Goal: Complete application form

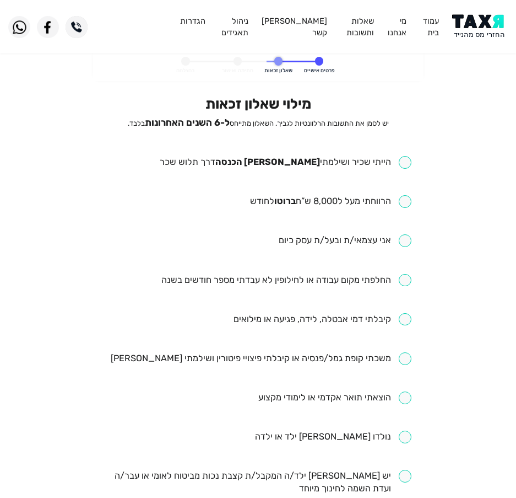
click at [326, 164] on input "checkbox" at bounding box center [286, 162] width 252 height 13
checkbox input "true"
click at [298, 197] on input "checkbox" at bounding box center [330, 201] width 161 height 13
checkbox input "true"
click at [290, 279] on input "checkbox" at bounding box center [286, 280] width 250 height 13
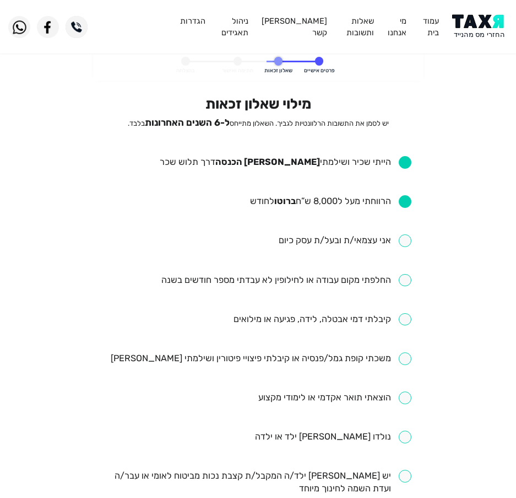
checkbox input "true"
click at [300, 321] on input "checkbox" at bounding box center [323, 319] width 178 height 13
checkbox input "true"
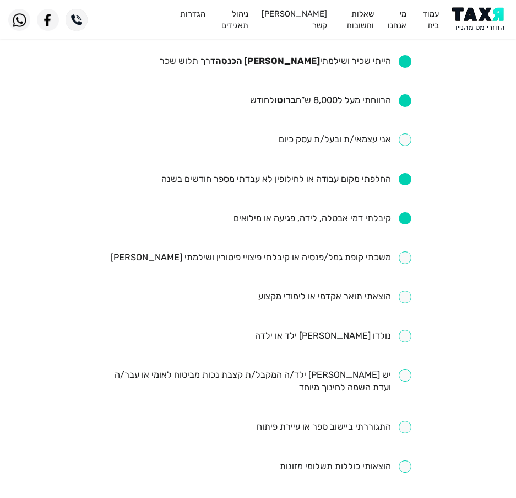
scroll to position [110, 0]
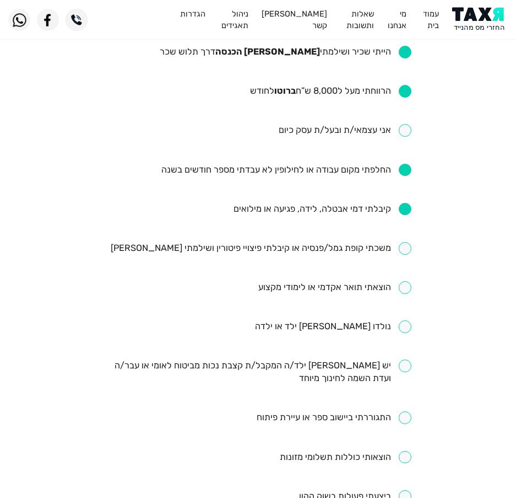
click at [349, 250] on input "checkbox" at bounding box center [261, 248] width 301 height 13
checkbox input "true"
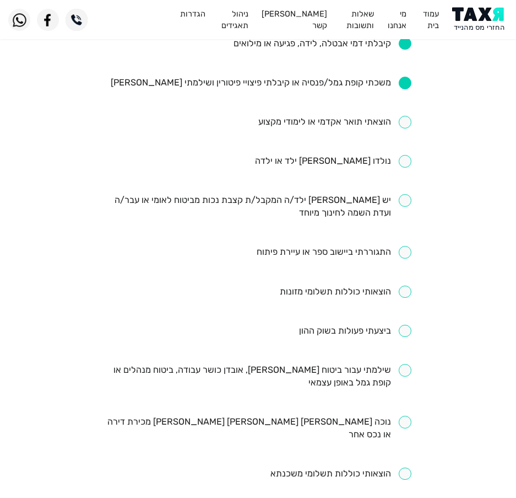
scroll to position [331, 0]
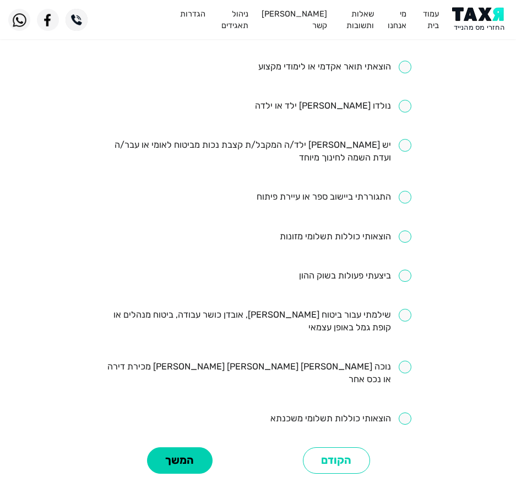
drag, startPoint x: 385, startPoint y: 325, endPoint x: 391, endPoint y: 322, distance: 6.7
click at [387, 325] on input "checkbox" at bounding box center [258, 321] width 307 height 25
checkbox input "true"
click at [184, 457] on button "המשך" at bounding box center [180, 460] width 66 height 27
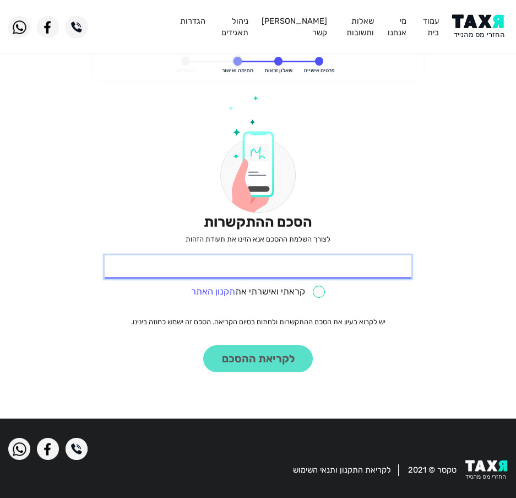
click at [246, 266] on input "* תעודת זהות" at bounding box center [258, 266] width 307 height 23
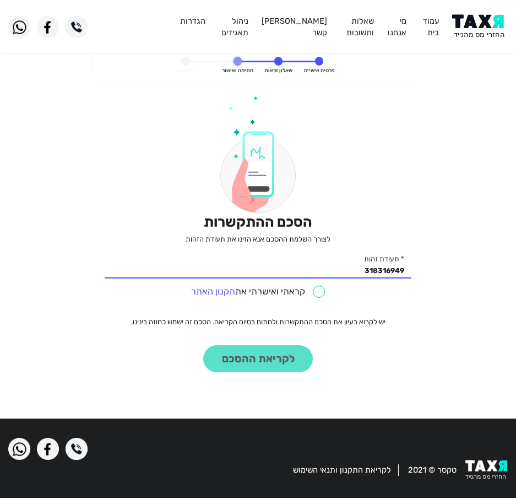
click at [295, 299] on div "הסכם ההתקשרות לצורך השלמת ההסכם אנא הזינו את תעודת הזהות 318316949 * תעודת זהות…" at bounding box center [258, 233] width 307 height 277
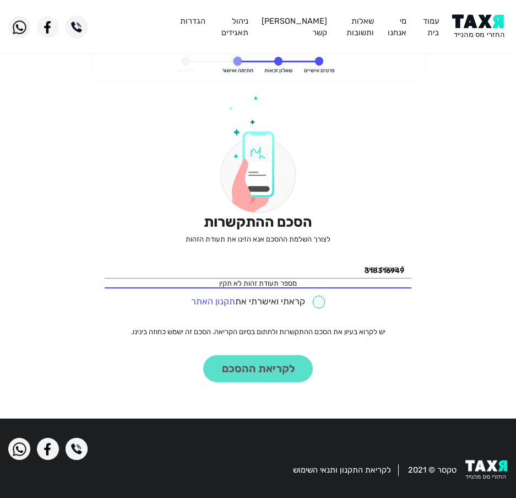
click at [316, 294] on div "קראתי ואישרתי את תקנון האתר" at bounding box center [258, 300] width 307 height 17
click at [330, 270] on input "318316949" at bounding box center [258, 266] width 307 height 23
drag, startPoint x: 376, startPoint y: 264, endPoint x: 381, endPoint y: 263, distance: 5.5
click at [381, 263] on input "318316949" at bounding box center [258, 266] width 307 height 23
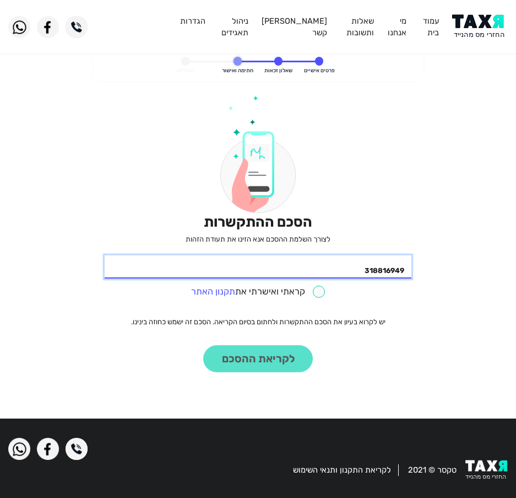
type input "318816949"
click at [273, 357] on div "הסכם ההתקשרות לצורך השלמת ההסכם אנא הזינו את תעודת הזהות 318816949 * תעודת זהות…" at bounding box center [258, 233] width 307 height 277
click at [305, 284] on div "קראתי ואישרתי את תקנון האתר" at bounding box center [258, 290] width 307 height 17
click at [300, 292] on input "checkbox" at bounding box center [258, 292] width 134 height 13
checkbox input "true"
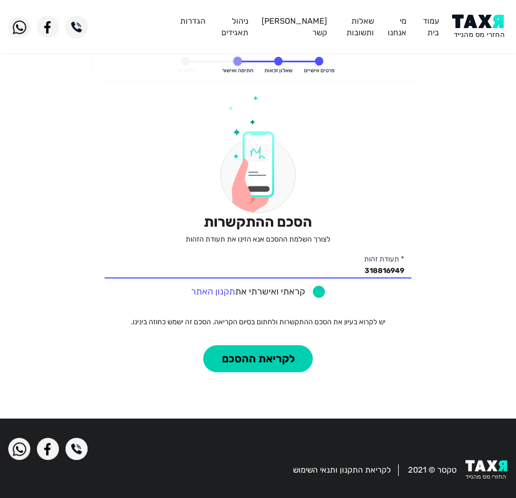
drag, startPoint x: 271, startPoint y: 384, endPoint x: 277, endPoint y: 378, distance: 8.6
click at [273, 383] on div "הסכם ההתקשרות לצורך השלמת ההסכם אנא הזינו את תעודת הזהות 318816949 * תעודת זהות…" at bounding box center [258, 249] width 307 height 309
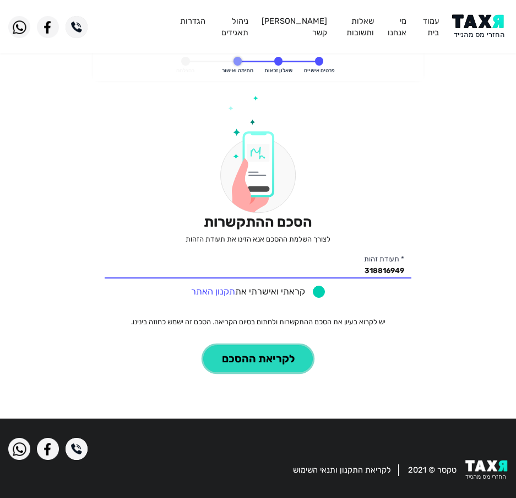
click at [288, 365] on button "לקריאת ההסכם" at bounding box center [258, 358] width 110 height 27
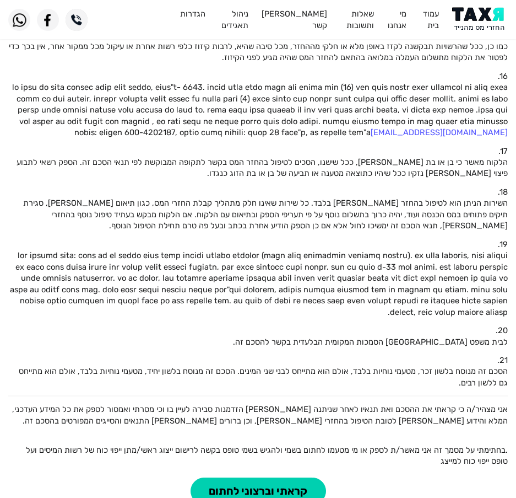
scroll to position [840, 0]
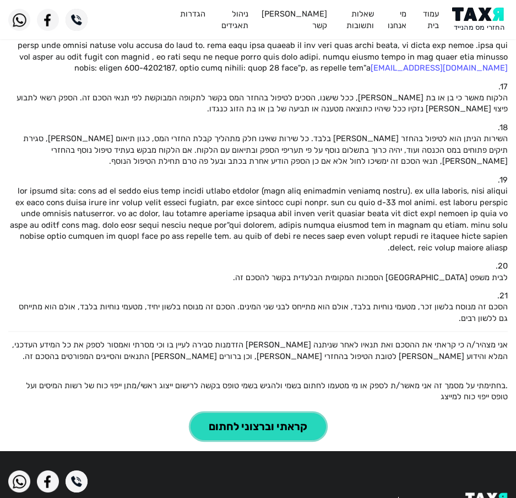
click at [250, 413] on button "קראתי וברצוני לחתום" at bounding box center [259, 426] width 136 height 27
